Goal: Information Seeking & Learning: Learn about a topic

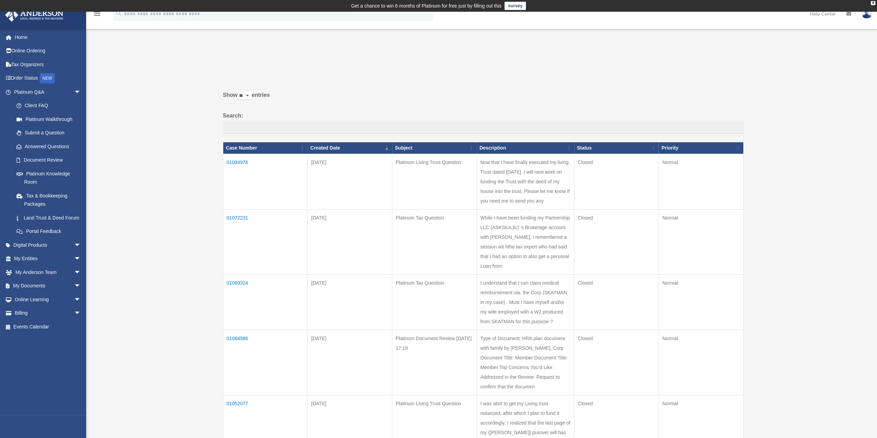
click at [240, 160] on td "01094976" at bounding box center [265, 181] width 84 height 55
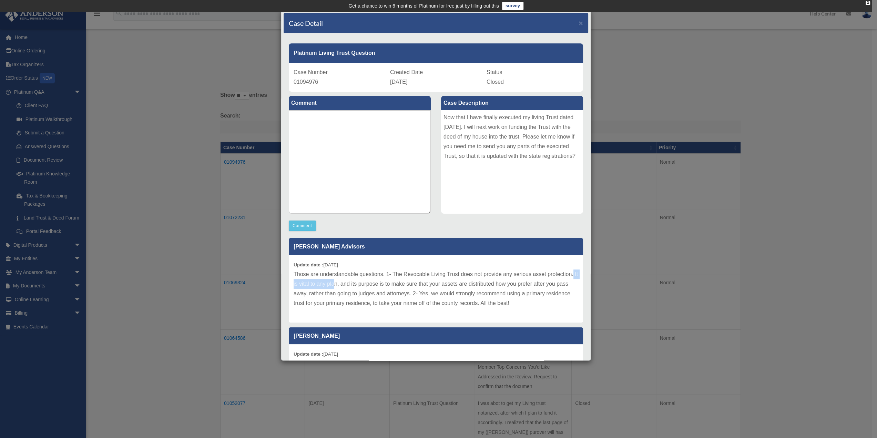
drag, startPoint x: 320, startPoint y: 283, endPoint x: 367, endPoint y: 281, distance: 47.6
click at [367, 281] on p "Those are understandable questions. 1- The Revocable Living Trust does not prov…" at bounding box center [435, 288] width 284 height 39
drag, startPoint x: 384, startPoint y: 282, endPoint x: 520, endPoint y: 285, distance: 136.4
click at [520, 285] on p "Those are understandable questions. 1- The Revocable Living Trust does not prov…" at bounding box center [435, 288] width 284 height 39
drag, startPoint x: 346, startPoint y: 293, endPoint x: 438, endPoint y: 291, distance: 92.3
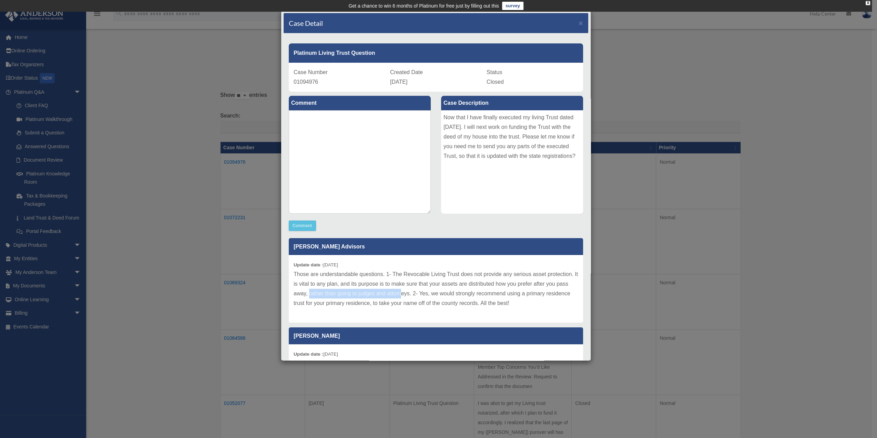
click at [438, 291] on p "Those are understandable questions. 1- The Revocable Living Trust does not prov…" at bounding box center [435, 288] width 284 height 39
drag, startPoint x: 456, startPoint y: 291, endPoint x: 523, endPoint y: 292, distance: 67.2
click at [523, 292] on p "Those are understandable questions. 1- The Revocable Living Trust does not prov…" at bounding box center [435, 288] width 284 height 39
click at [578, 22] on span "×" at bounding box center [580, 23] width 4 height 8
